Goal: Check status: Check status

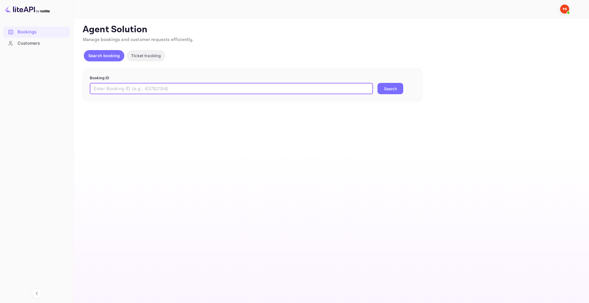
click at [181, 84] on input "text" at bounding box center [231, 88] width 283 height 11
paste input "9771034"
type input "9771034"
click at [377, 83] on button "Search" at bounding box center [390, 88] width 26 height 11
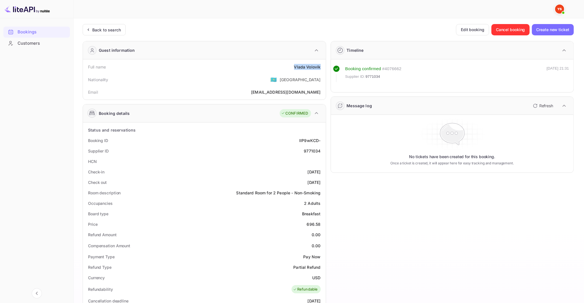
drag, startPoint x: 296, startPoint y: 68, endPoint x: 321, endPoint y: 69, distance: 25.5
click at [321, 69] on div "Full name [PERSON_NAME]" at bounding box center [204, 67] width 238 height 10
copy div "[PERSON_NAME]"
drag, startPoint x: 307, startPoint y: 223, endPoint x: 321, endPoint y: 225, distance: 14.8
click at [321, 225] on div "Price 696.58" at bounding box center [204, 224] width 238 height 10
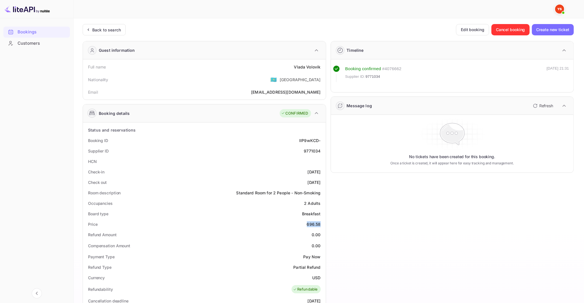
copy div "696.58"
drag, startPoint x: 314, startPoint y: 278, endPoint x: 319, endPoint y: 278, distance: 5.4
click at [320, 278] on div "USD" at bounding box center [316, 278] width 8 height 6
copy div "USD"
